Goal: Task Accomplishment & Management: Use online tool/utility

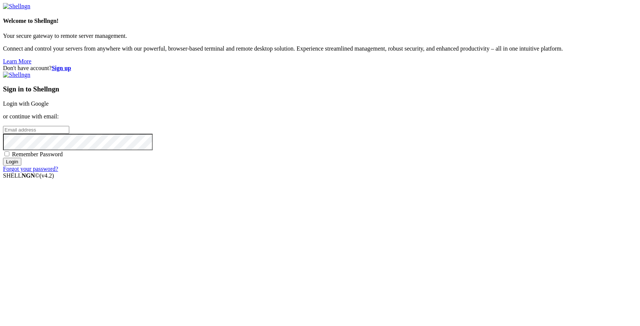
type input "[PERSON_NAME][EMAIL_ADDRESS][DOMAIN_NAME]"
click at [21, 166] on input "Login" at bounding box center [12, 162] width 18 height 8
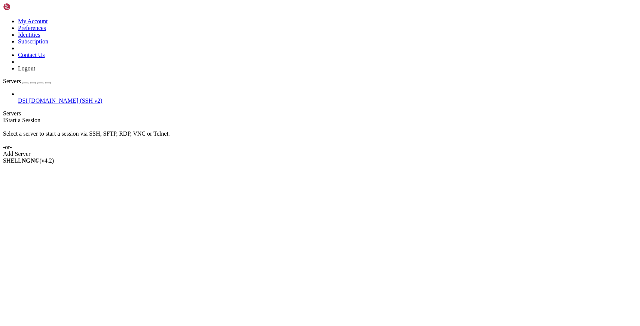
click at [28, 97] on span "DSI" at bounding box center [23, 100] width 10 height 6
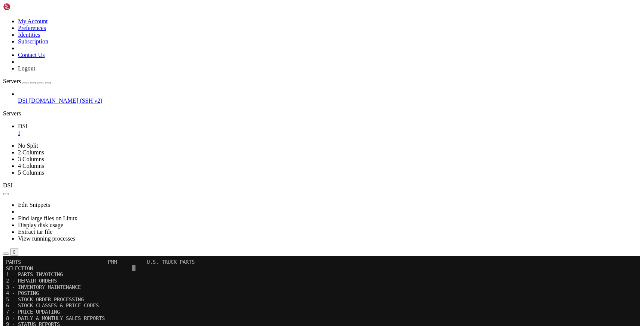
click at [48, 83] on icon "button" at bounding box center [48, 83] width 0 height 0
